Goal: Submit feedback/report problem

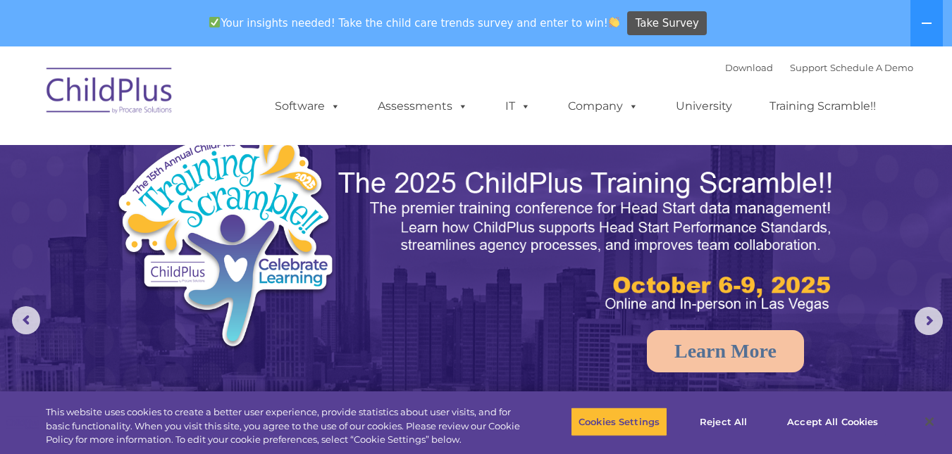
select select "MEDIUM"
click at [931, 30] on button at bounding box center [926, 23] width 32 height 46
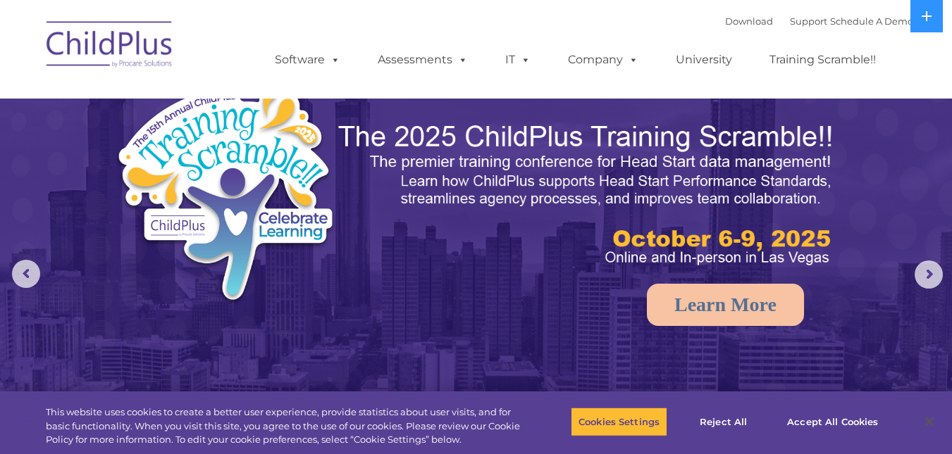
select select "MEDIUM"
